Goal: Navigation & Orientation: Find specific page/section

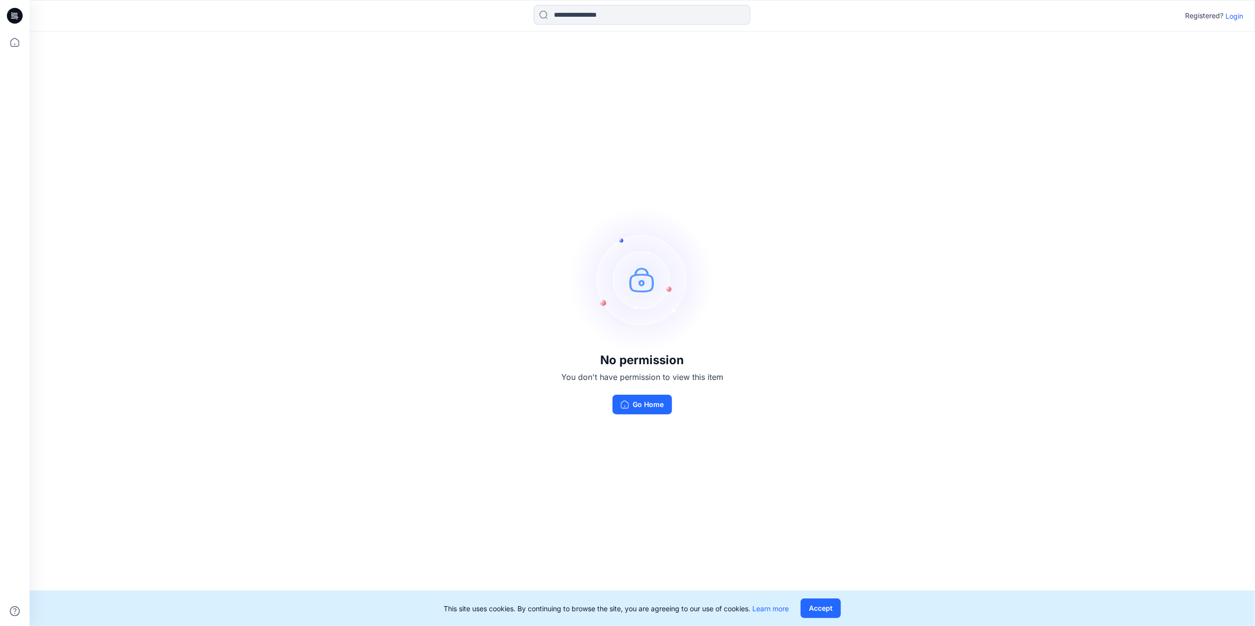
click at [1239, 12] on p "Login" at bounding box center [1235, 16] width 18 height 10
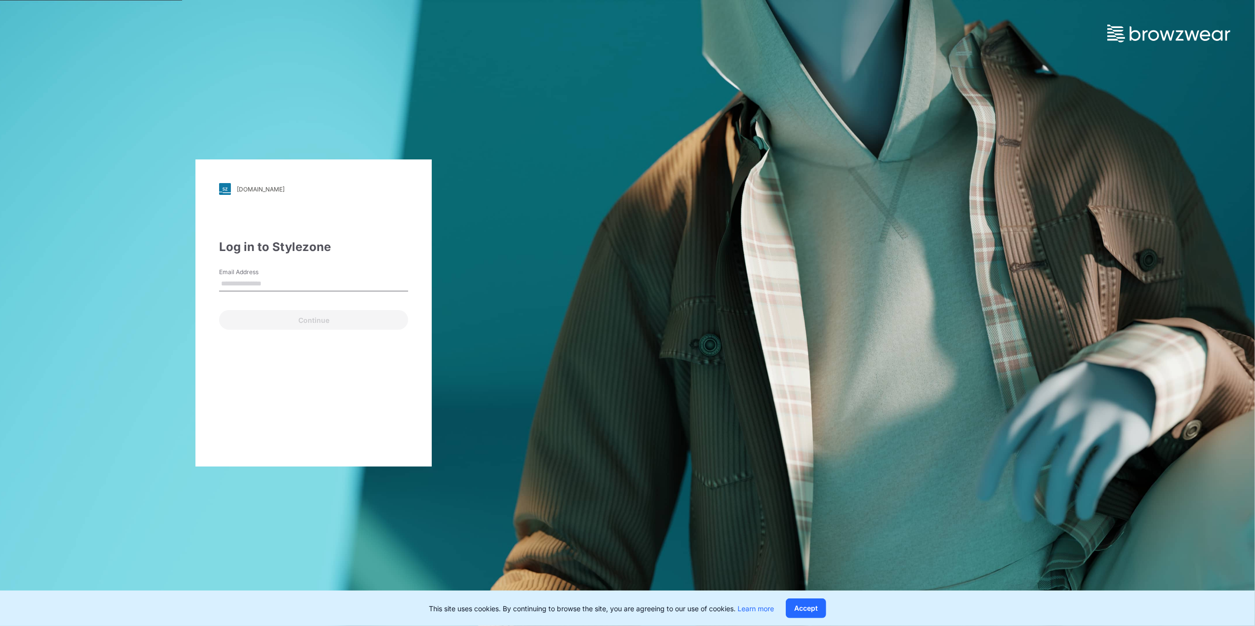
click at [254, 279] on input "Email Address" at bounding box center [313, 284] width 189 height 15
type input "**********"
click at [297, 333] on div "**********" at bounding box center [313, 313] width 236 height 307
click at [279, 318] on button "Continue" at bounding box center [313, 320] width 189 height 20
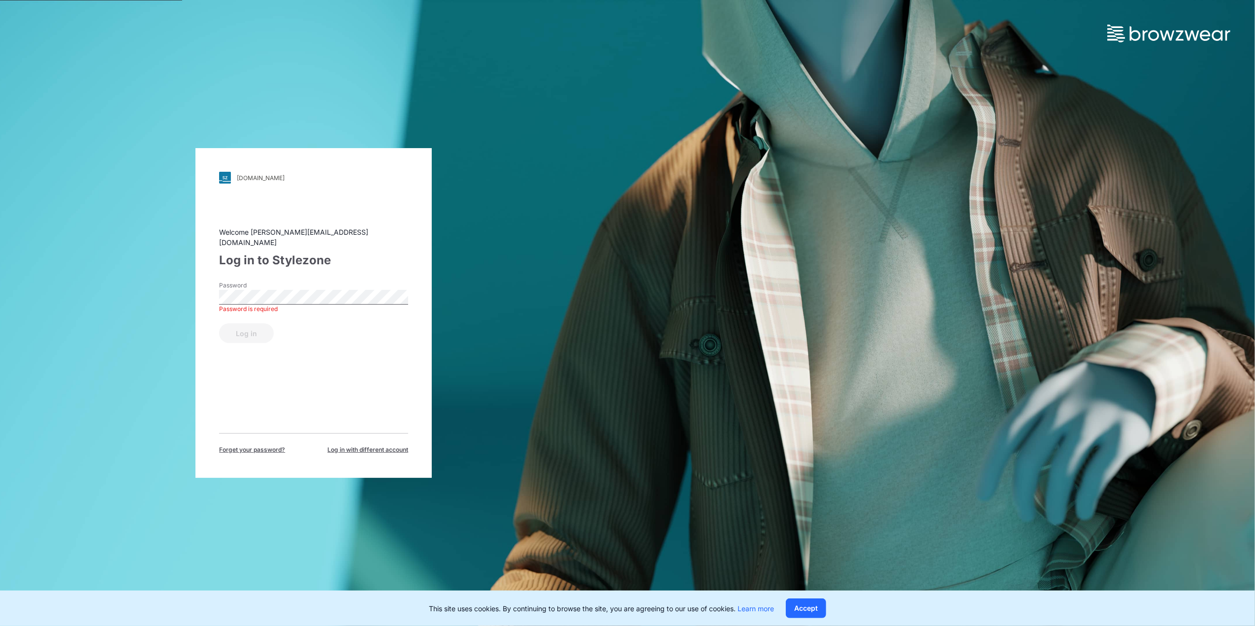
click at [478, 322] on div "walmart.stylezone.com Loading... Welcome jayi@hansoll.com Log in to Stylezone P…" at bounding box center [314, 313] width 628 height 626
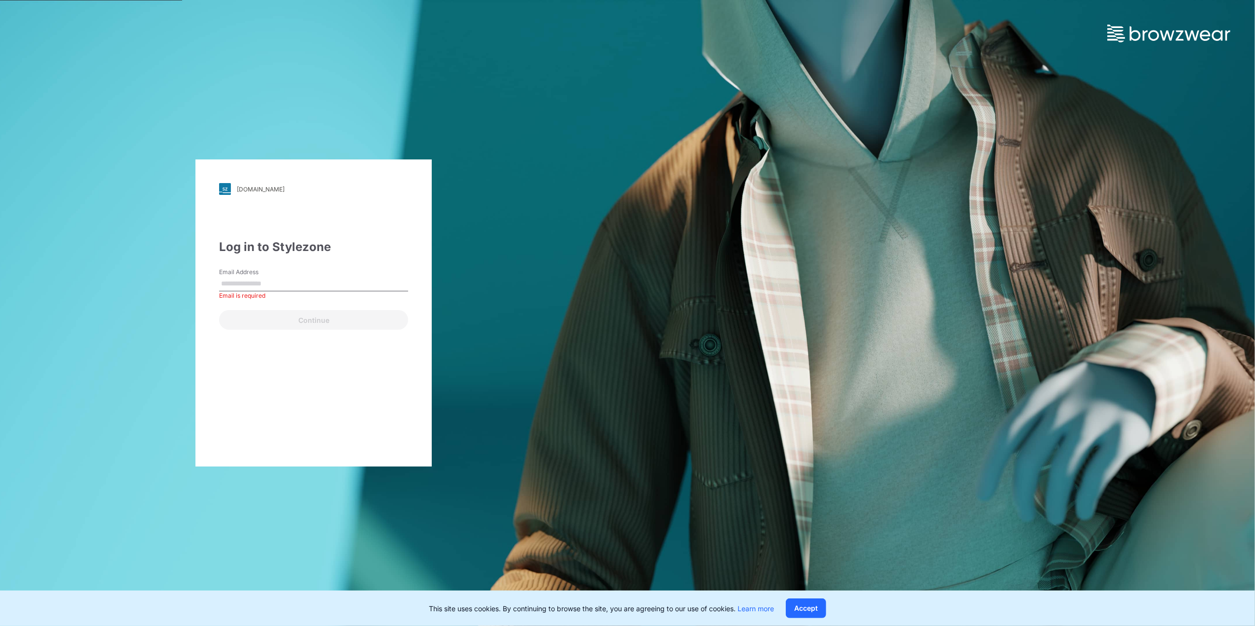
click at [265, 277] on input "Email Address" at bounding box center [313, 284] width 189 height 15
paste input "**********"
type input "**********"
click at [247, 315] on button "Continue" at bounding box center [313, 320] width 189 height 20
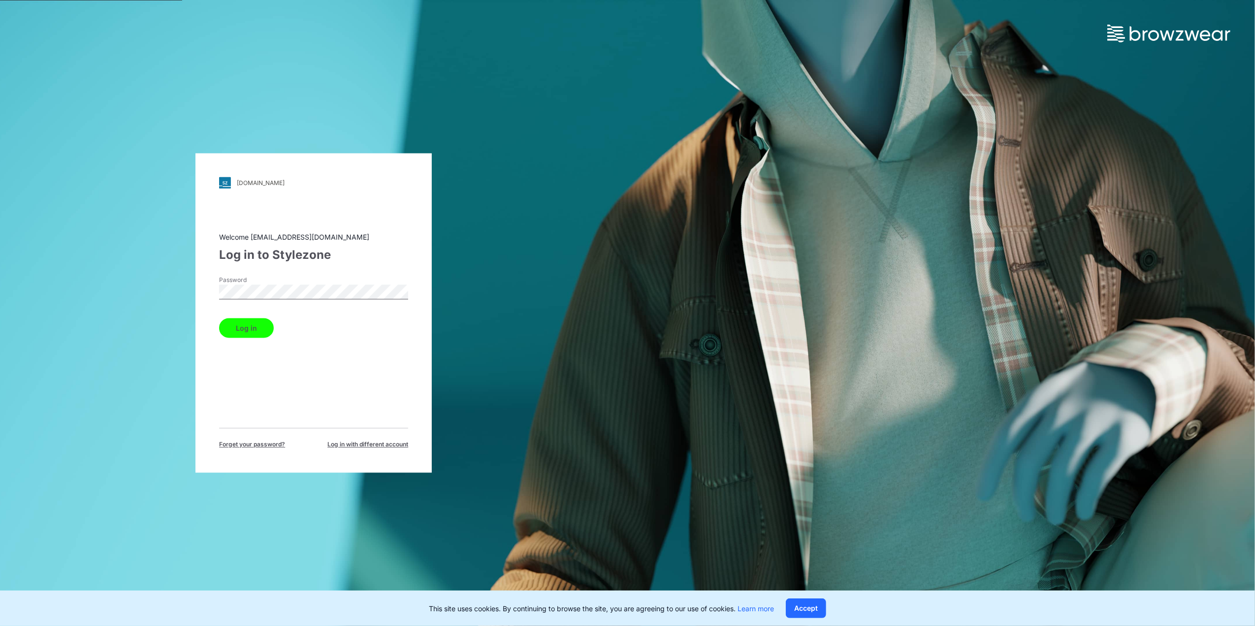
click at [266, 335] on button "Log in" at bounding box center [246, 329] width 55 height 20
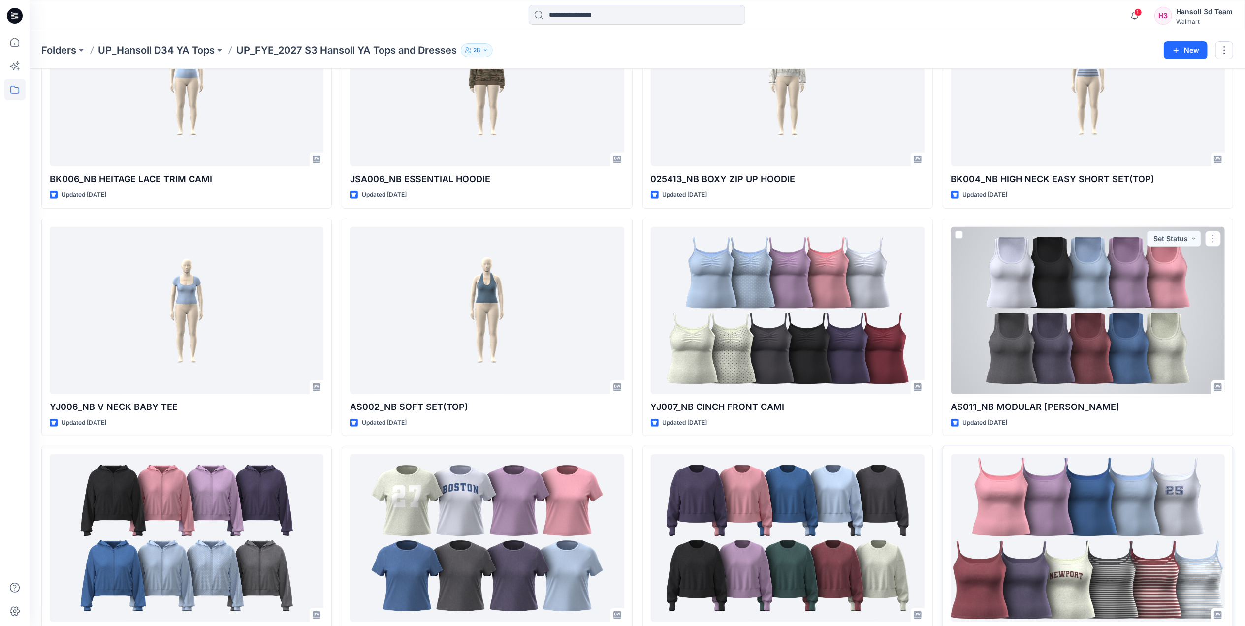
scroll to position [232, 0]
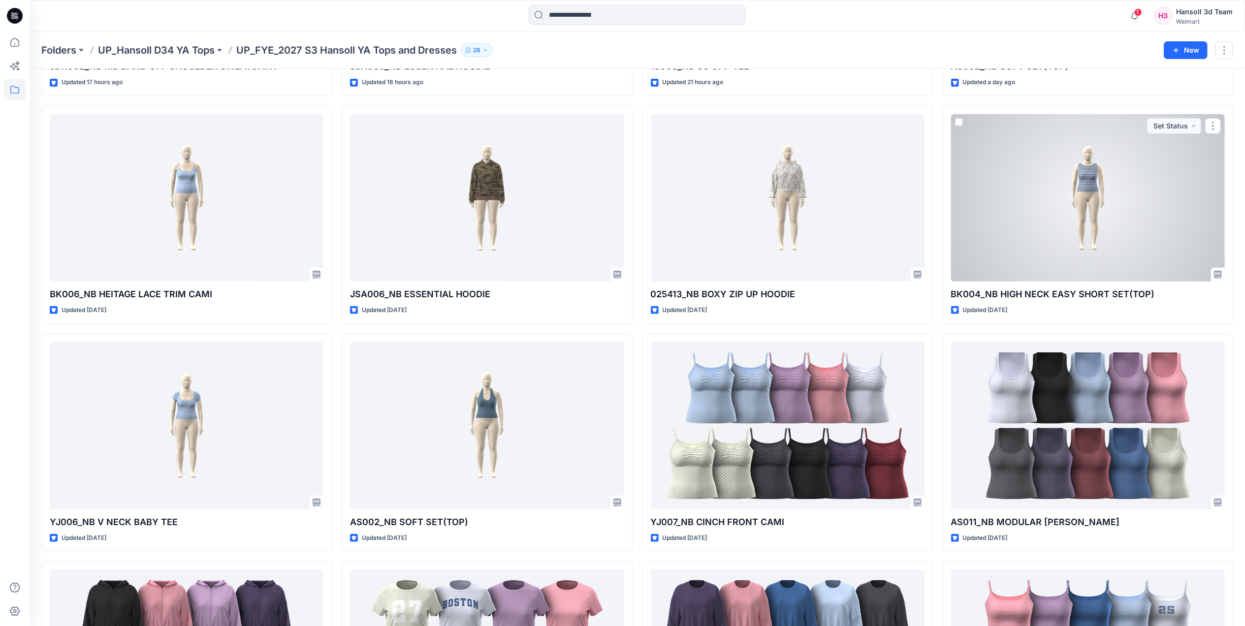
drag, startPoint x: 974, startPoint y: 176, endPoint x: 966, endPoint y: 175, distance: 8.4
click at [974, 176] on div at bounding box center [1088, 197] width 274 height 167
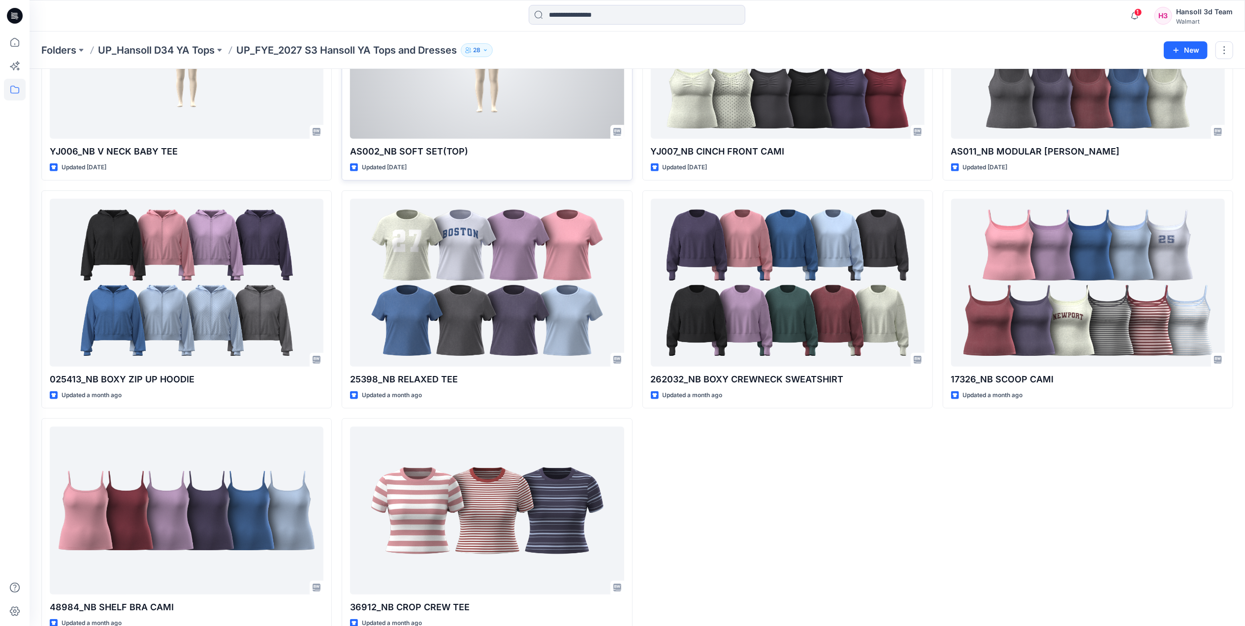
scroll to position [626, 0]
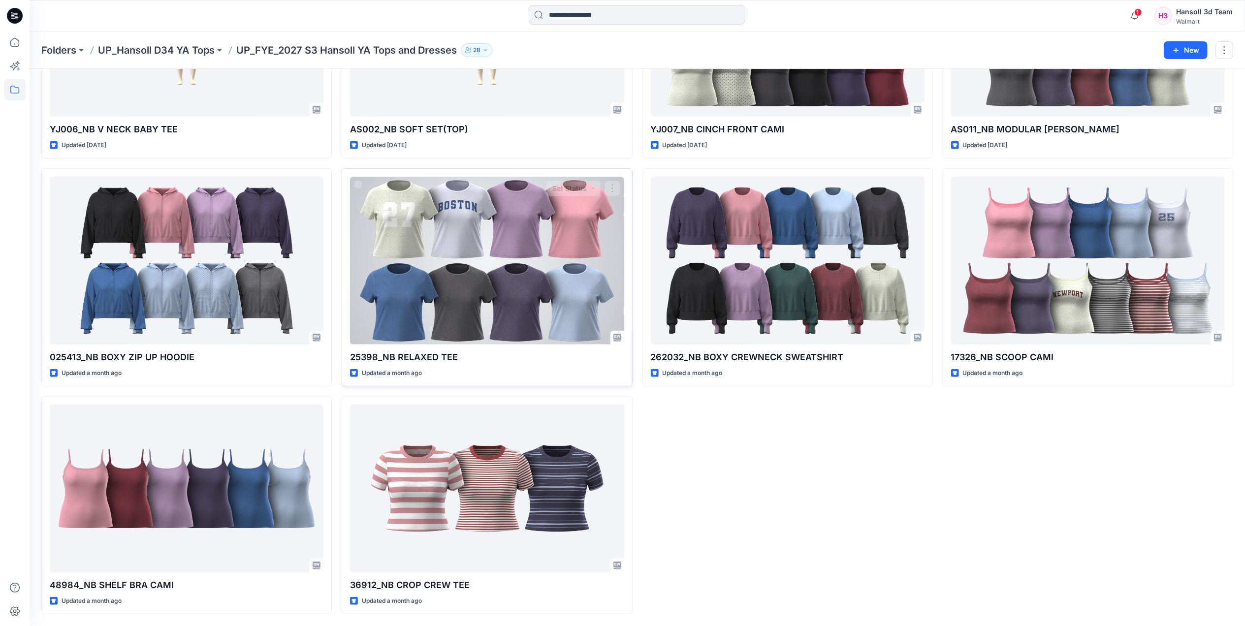
click at [528, 238] on div at bounding box center [487, 260] width 274 height 167
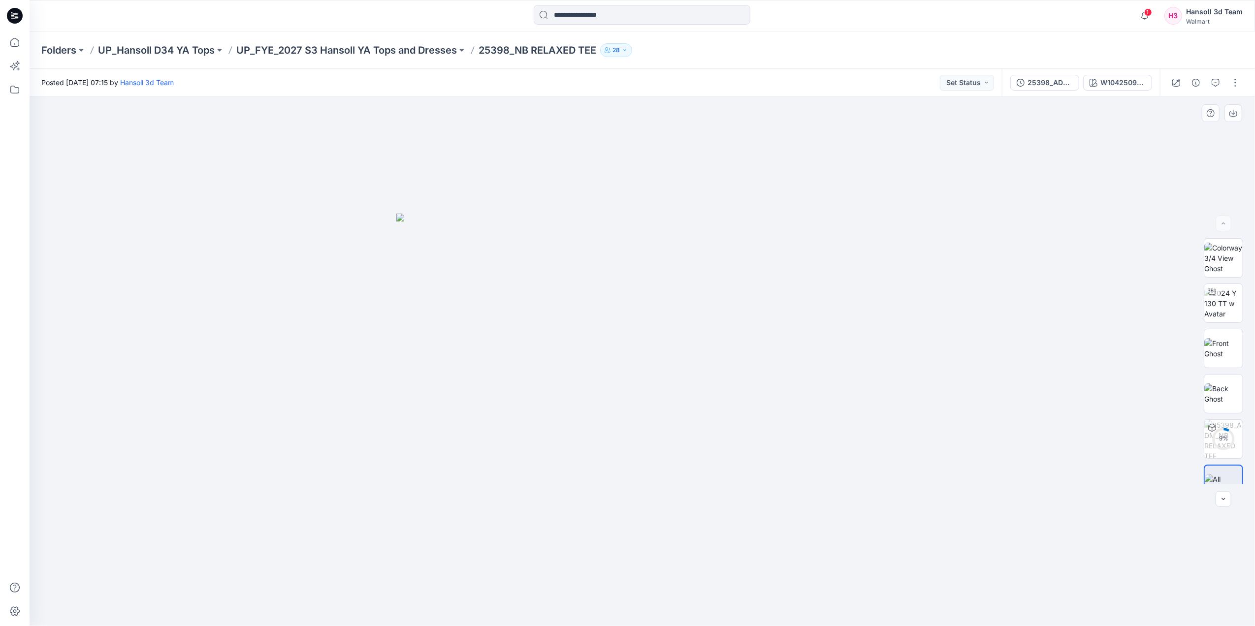
click at [698, 340] on img at bounding box center [642, 420] width 492 height 413
click at [593, 308] on img at bounding box center [642, 420] width 492 height 413
click at [530, 298] on img at bounding box center [642, 420] width 492 height 413
click at [987, 358] on div at bounding box center [643, 362] width 1226 height 530
click at [316, 418] on div at bounding box center [643, 362] width 1226 height 530
